Goal: Transaction & Acquisition: Purchase product/service

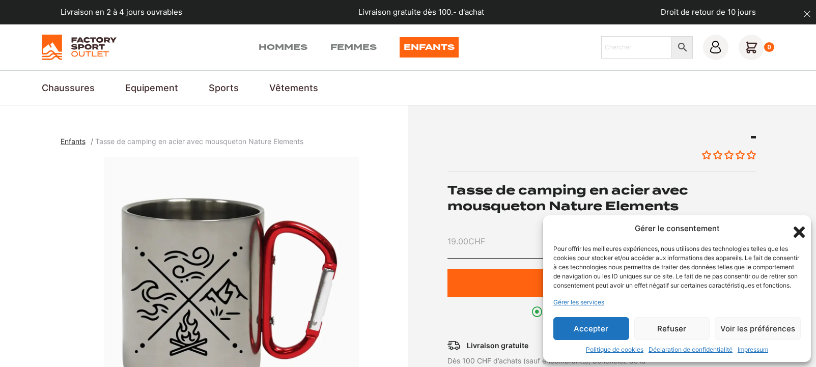
click at [682, 328] on button "Refuser" at bounding box center [672, 328] width 76 height 23
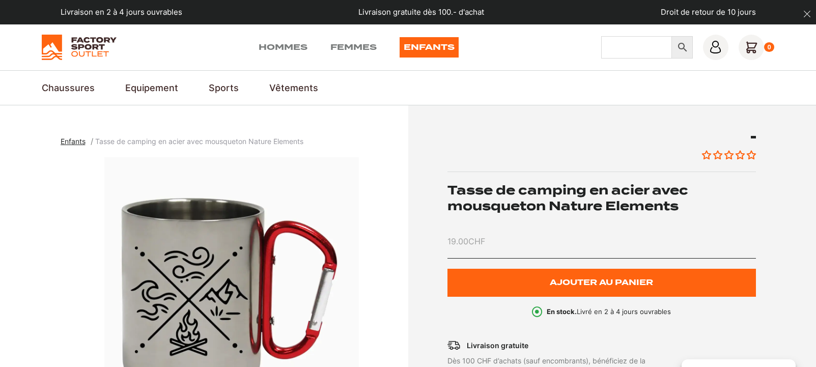
click at [622, 49] on input "Chercher" at bounding box center [636, 47] width 71 height 22
type input "tasse rider"
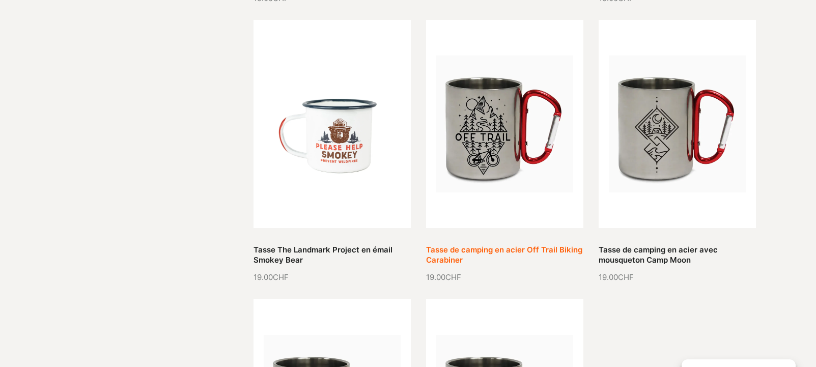
scroll to position [814, 0]
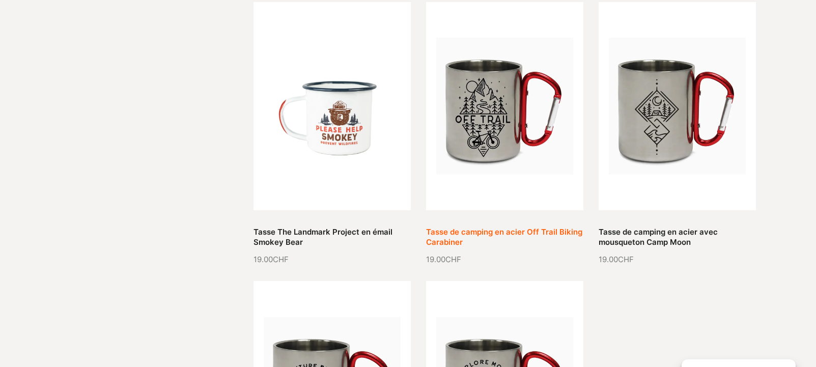
click at [509, 229] on link "Tasse de camping en acier Off Trail Biking Carabiner" at bounding box center [504, 237] width 156 height 20
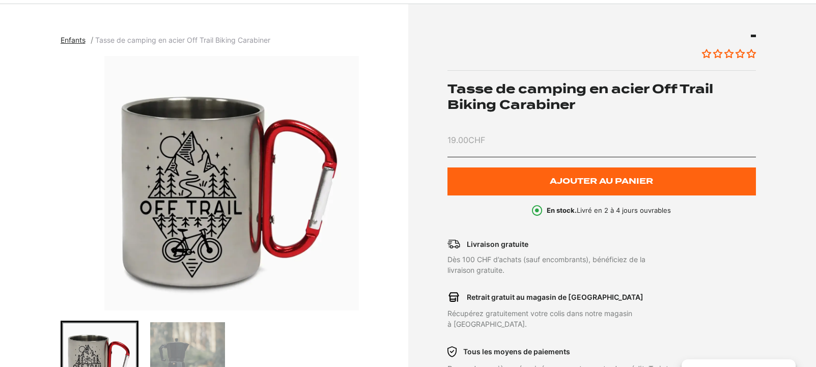
scroll to position [102, 0]
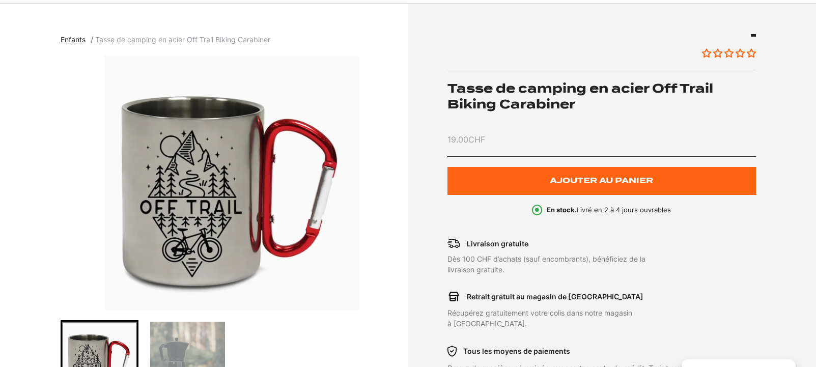
click at [198, 348] on img "Go to slide 2" at bounding box center [187, 369] width 75 height 94
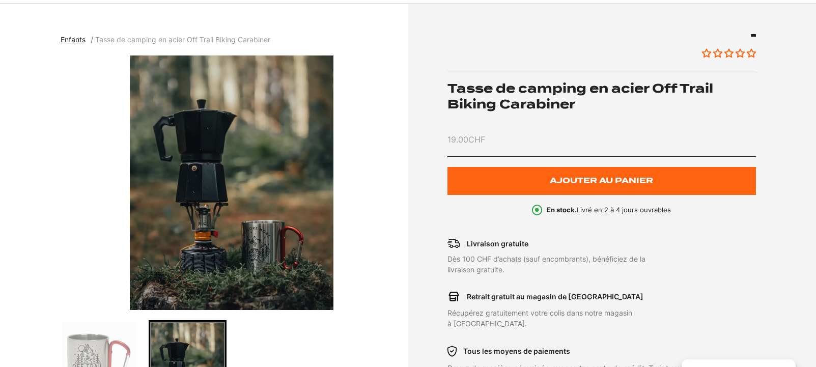
click at [103, 341] on img "Go to slide 1" at bounding box center [99, 359] width 75 height 75
